Goal: Task Accomplishment & Management: Complete application form

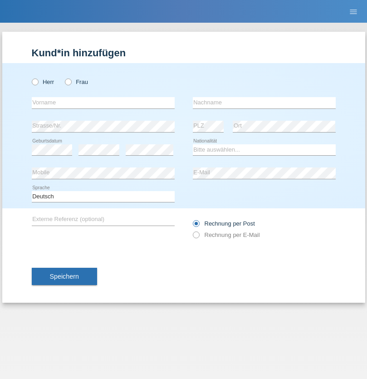
radio input "true"
click at [103, 103] on input "text" at bounding box center [103, 102] width 143 height 11
type input "firat"
click at [264, 103] on input "text" at bounding box center [264, 102] width 143 height 11
type input "kara"
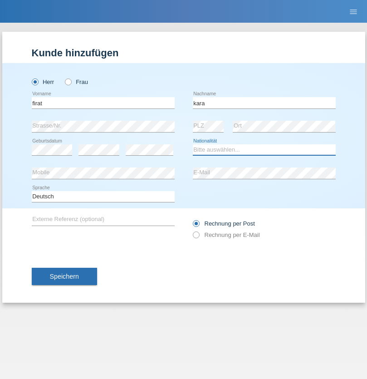
select select "CH"
radio input "true"
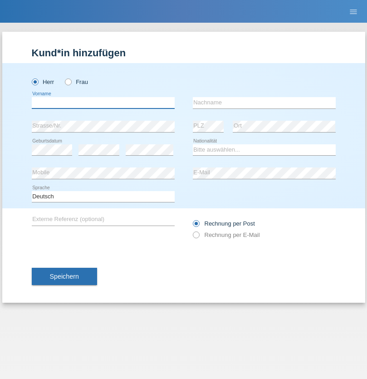
click at [103, 103] on input "text" at bounding box center [103, 102] width 143 height 11
type input "Josef"
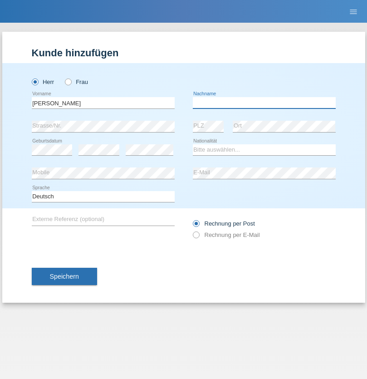
click at [264, 103] on input "text" at bounding box center [264, 102] width 143 height 11
type input "[PERSON_NAME]"
select select "CH"
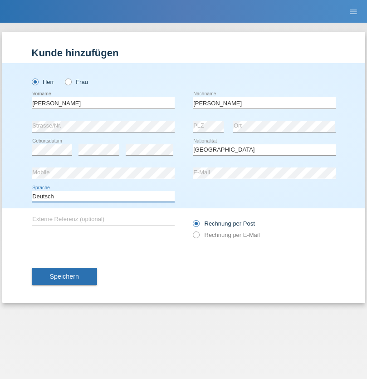
select select "en"
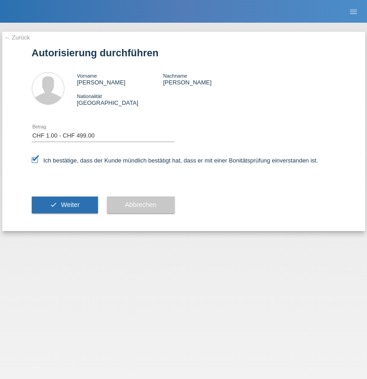
select select "1"
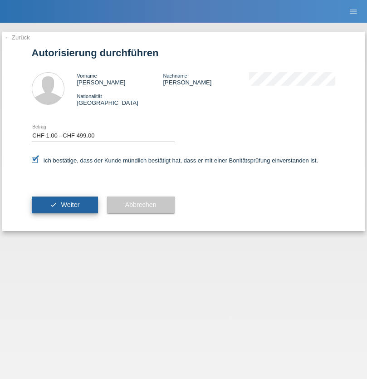
click at [64, 205] on span "Weiter" at bounding box center [70, 204] width 19 height 7
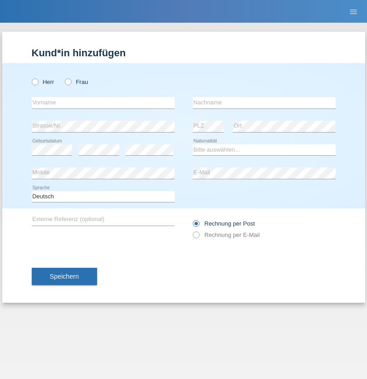
radio input "true"
click at [103, 103] on input "text" at bounding box center [103, 102] width 143 height 11
type input "Jean-Claude"
click at [264, 103] on input "text" at bounding box center [264, 102] width 143 height 11
type input "Grossen"
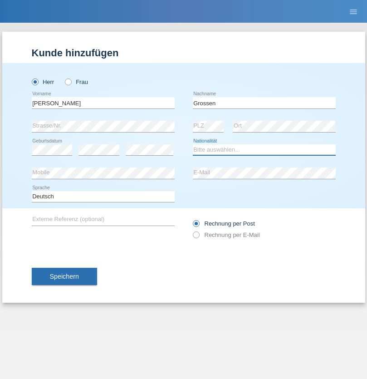
select select "CH"
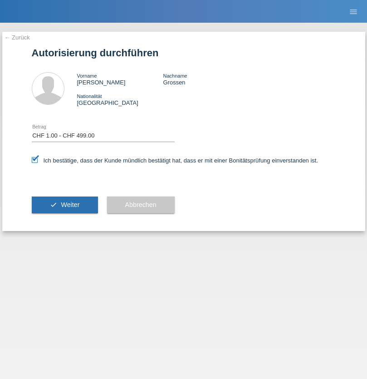
select select "1"
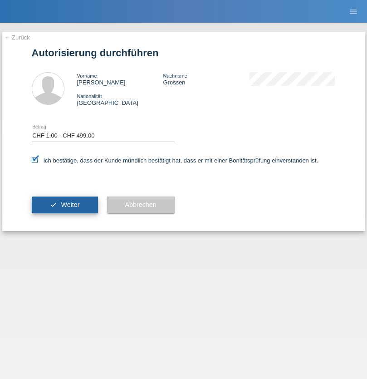
click at [64, 205] on span "Weiter" at bounding box center [70, 204] width 19 height 7
